Goal: Contribute content

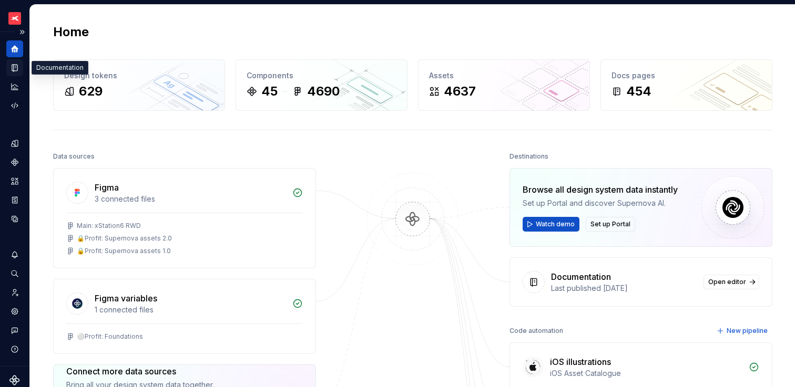
click at [14, 66] on icon "Documentation" at bounding box center [16, 68] width 4 height 6
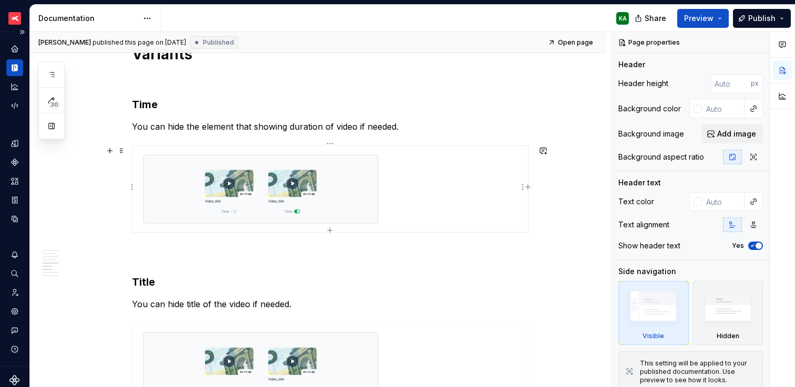
scroll to position [800, 0]
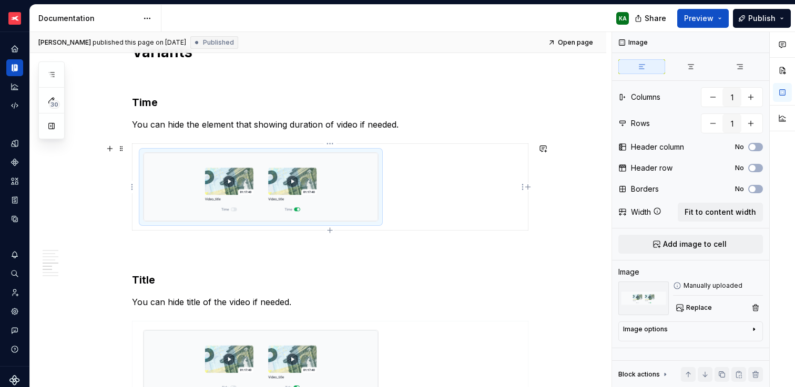
click at [344, 201] on img at bounding box center [261, 187] width 234 height 68
click at [700, 307] on span "Replace" at bounding box center [699, 308] width 26 height 8
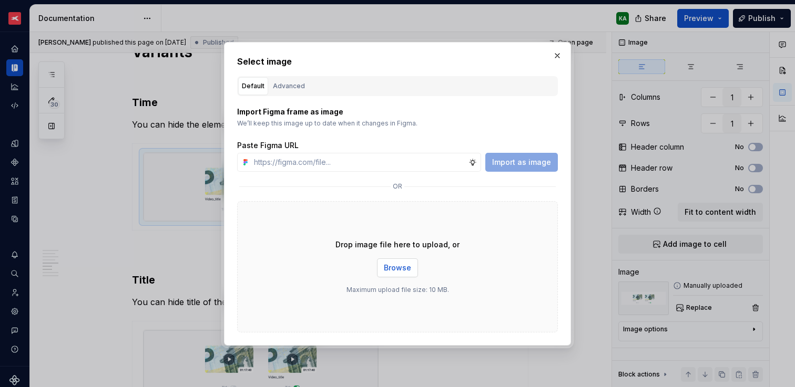
click at [408, 266] on span "Browse" at bounding box center [397, 268] width 27 height 11
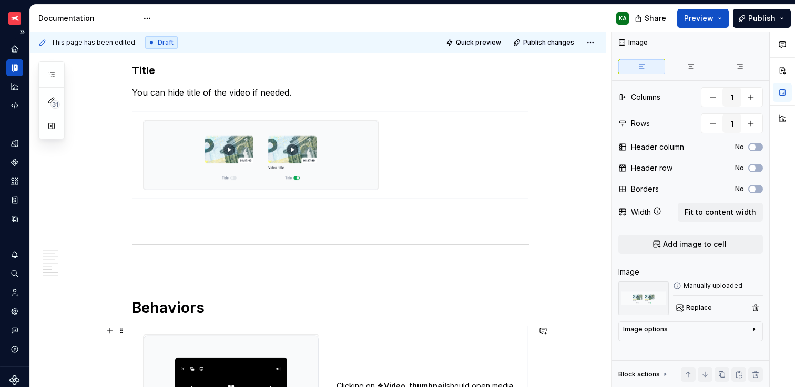
scroll to position [1111, 0]
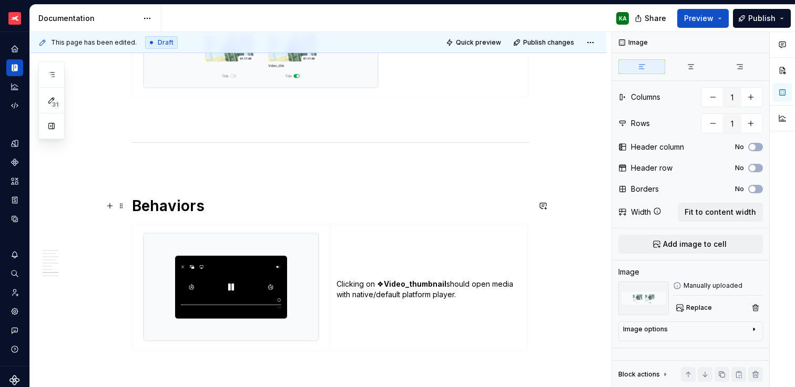
type textarea "*"
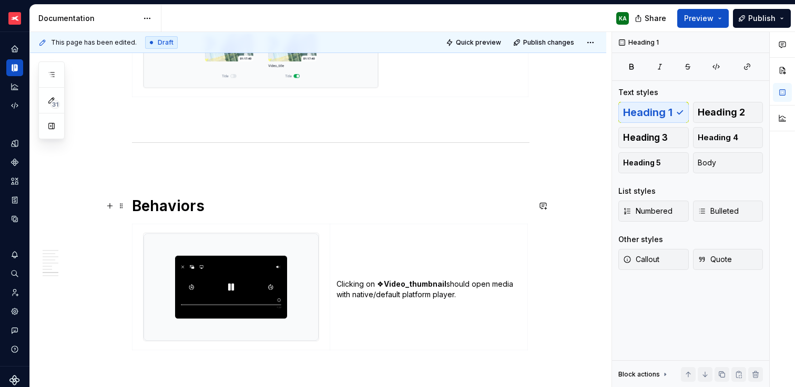
click at [181, 210] on h1 "Behaviors" at bounding box center [330, 206] width 397 height 19
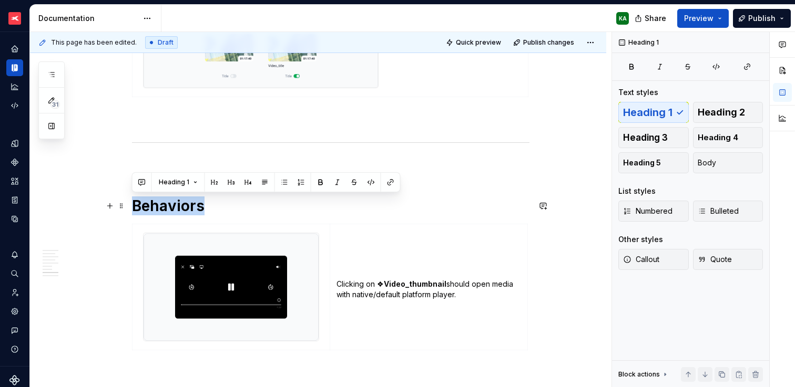
click at [189, 205] on h1 "Behaviors" at bounding box center [330, 206] width 397 height 19
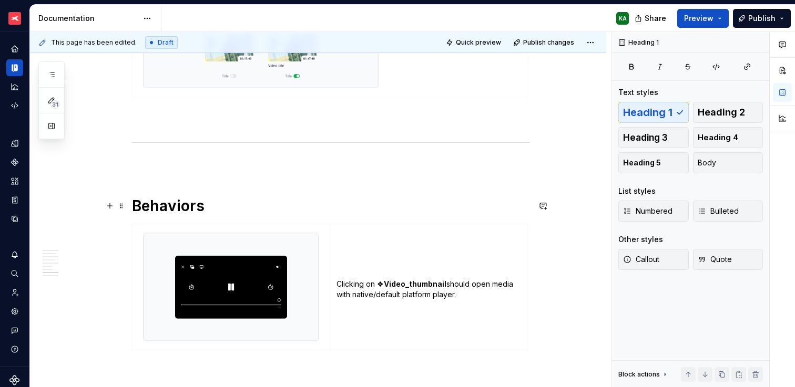
click at [196, 203] on h1 "Behaviors" at bounding box center [330, 206] width 397 height 19
click at [189, 205] on h1 "Behaviors" at bounding box center [330, 206] width 397 height 19
click at [240, 208] on h1 "Behaviours" at bounding box center [330, 206] width 397 height 19
click at [268, 212] on h1 "Behaviors" at bounding box center [330, 206] width 397 height 19
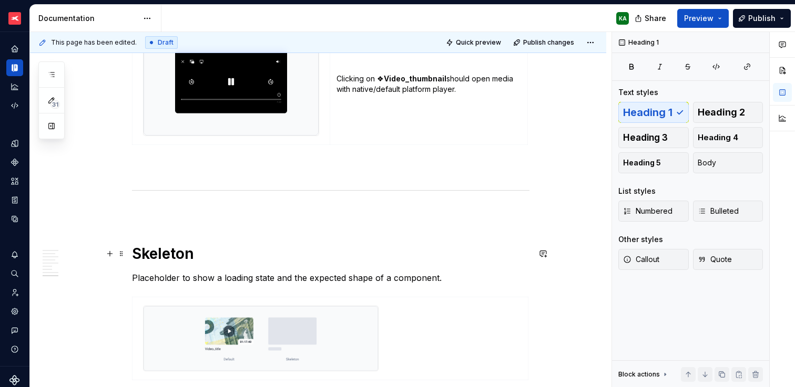
scroll to position [1161, 0]
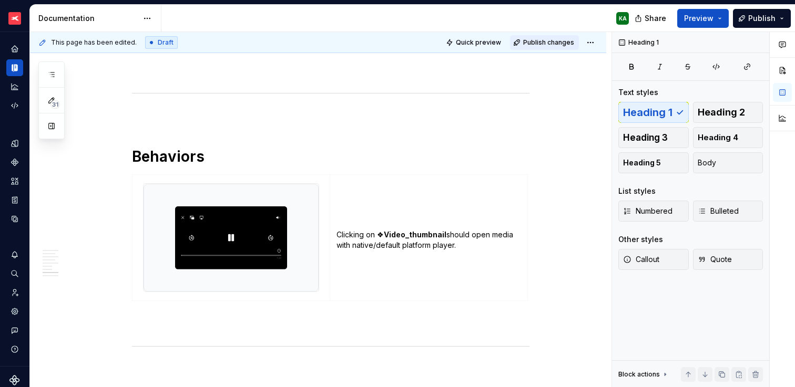
click at [564, 43] on span "Publish changes" at bounding box center [548, 42] width 51 height 8
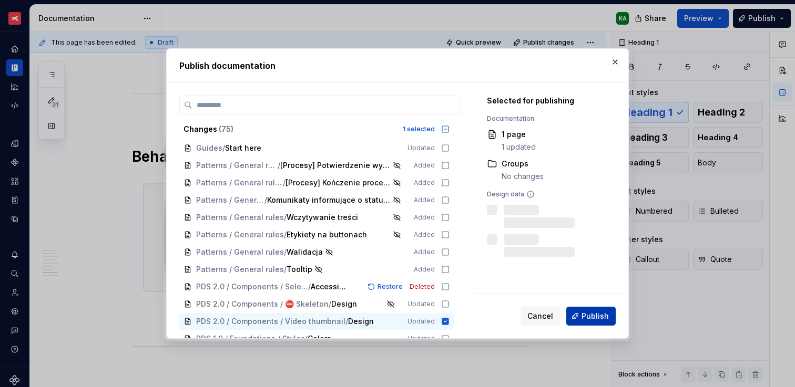
click at [587, 317] on span "Publish" at bounding box center [594, 316] width 27 height 11
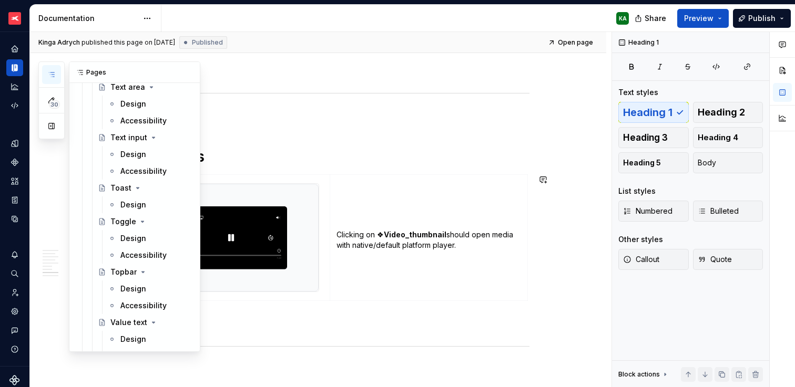
scroll to position [4851, 0]
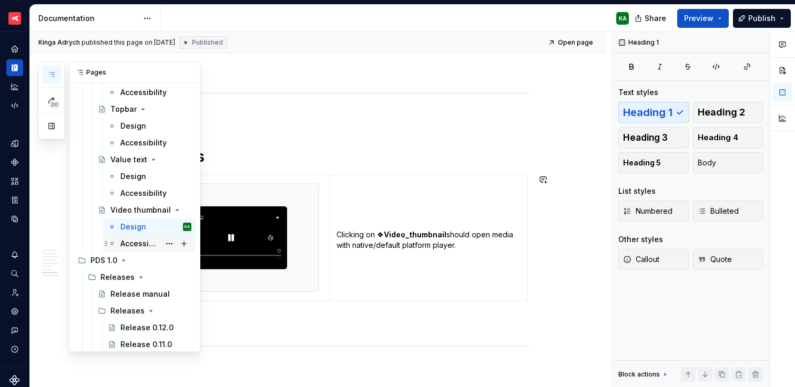
click at [136, 248] on div "Accessibility" at bounding box center [139, 244] width 39 height 11
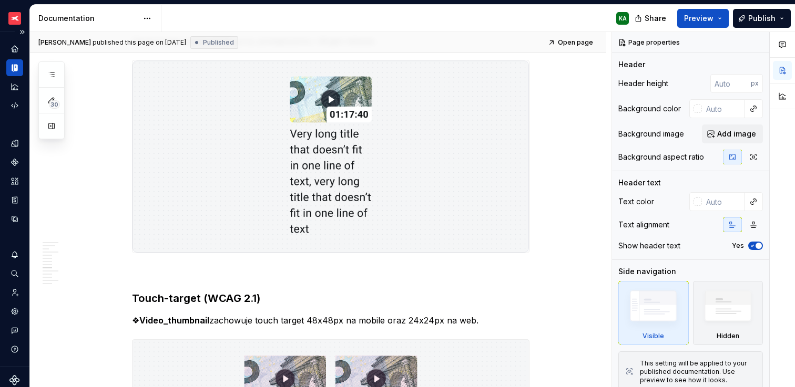
scroll to position [1599, 0]
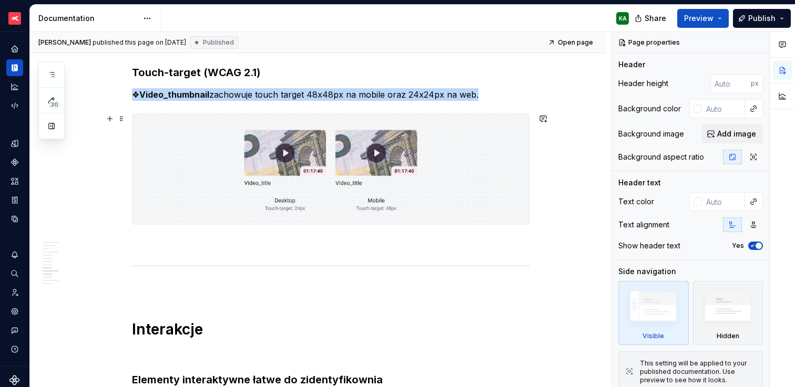
click at [436, 204] on img at bounding box center [330, 169] width 396 height 110
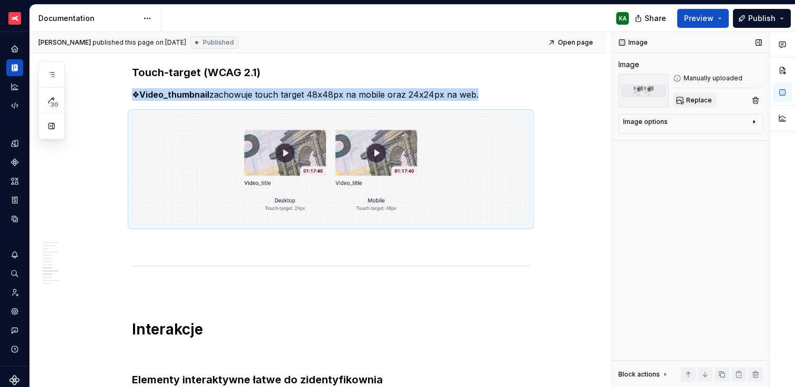
click at [691, 104] on span "Replace" at bounding box center [699, 100] width 26 height 8
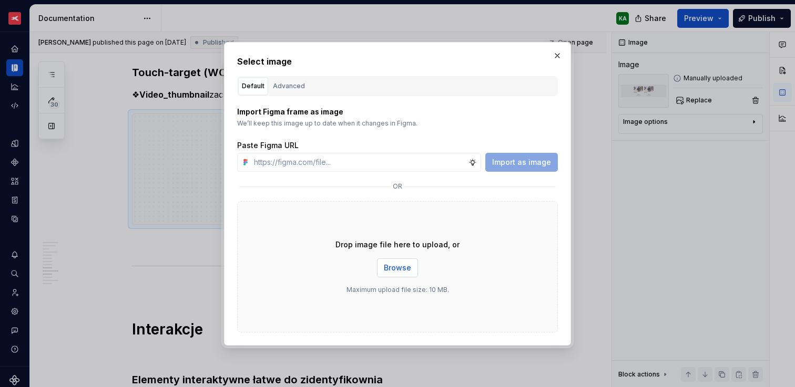
click at [400, 271] on span "Browse" at bounding box center [397, 268] width 27 height 11
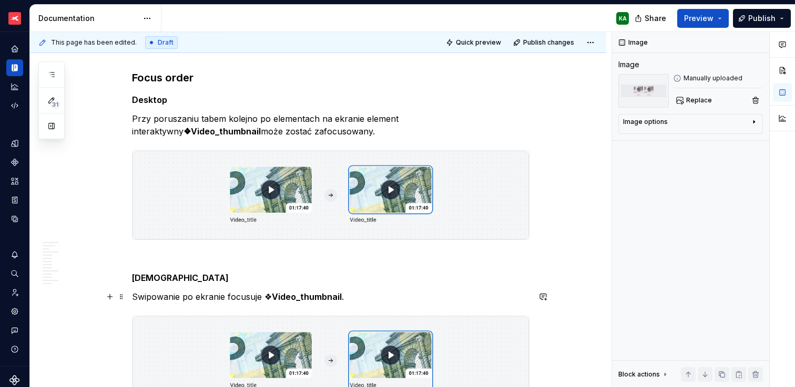
scroll to position [2720, 0]
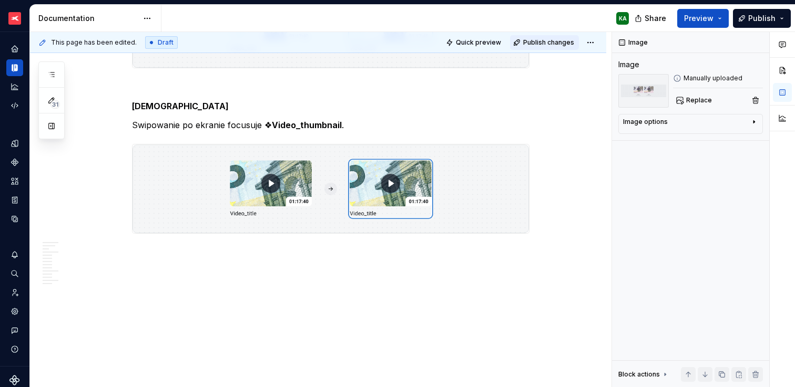
click at [549, 42] on span "Publish changes" at bounding box center [548, 42] width 51 height 8
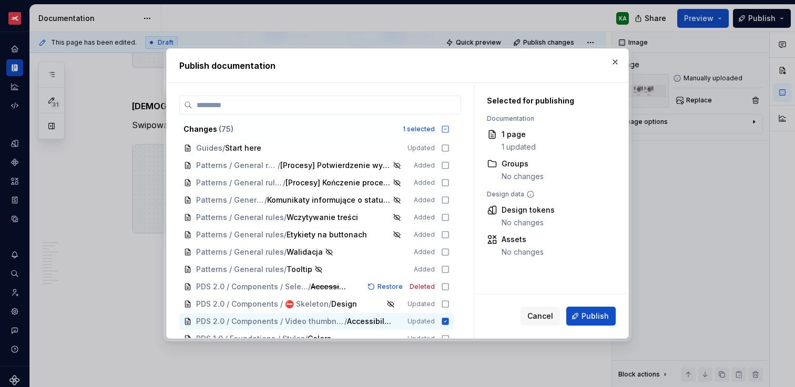
click at [592, 326] on div "Cancel Publish" at bounding box center [551, 316] width 154 height 44
click at [594, 313] on span "Publish" at bounding box center [594, 316] width 27 height 11
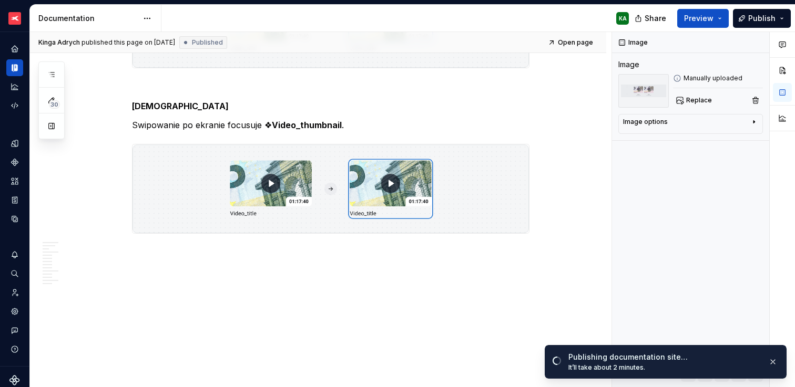
type textarea "*"
